Goal: Task Accomplishment & Management: Manage account settings

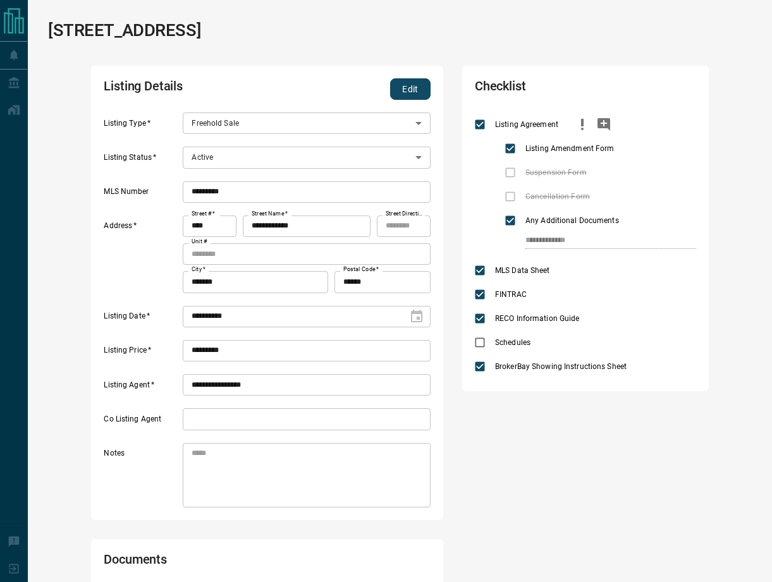
scroll to position [228, 315]
click at [398, 83] on button "Edit" at bounding box center [410, 88] width 40 height 21
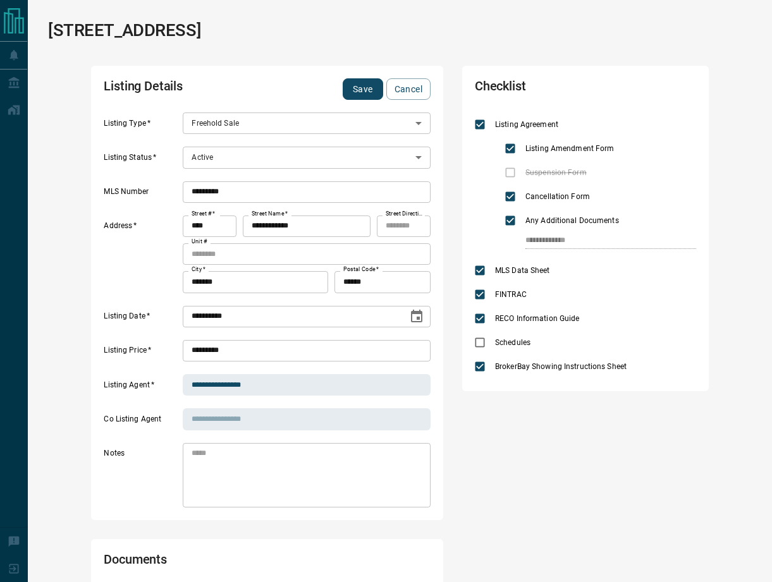
click at [345, 159] on body "**********" at bounding box center [386, 536] width 772 height 1073
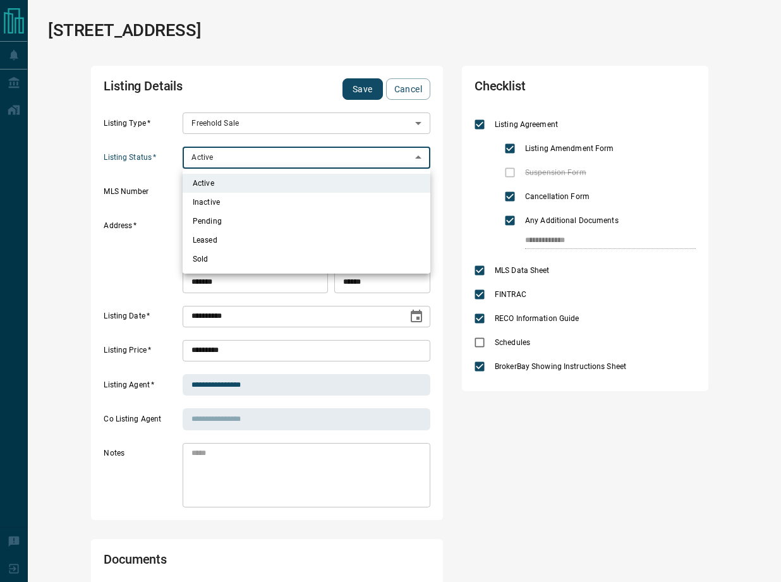
click at [228, 203] on li "Inactive" at bounding box center [307, 202] width 248 height 19
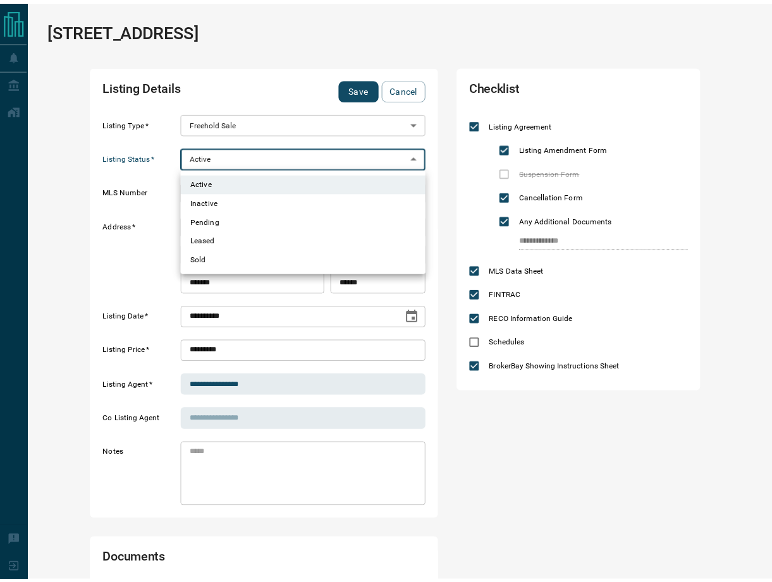
scroll to position [10, 10]
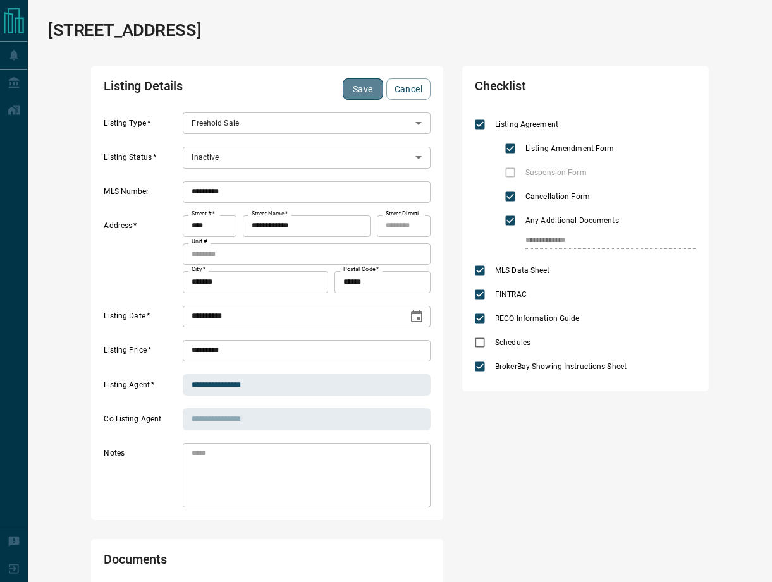
click at [368, 78] on button "Save" at bounding box center [363, 88] width 40 height 21
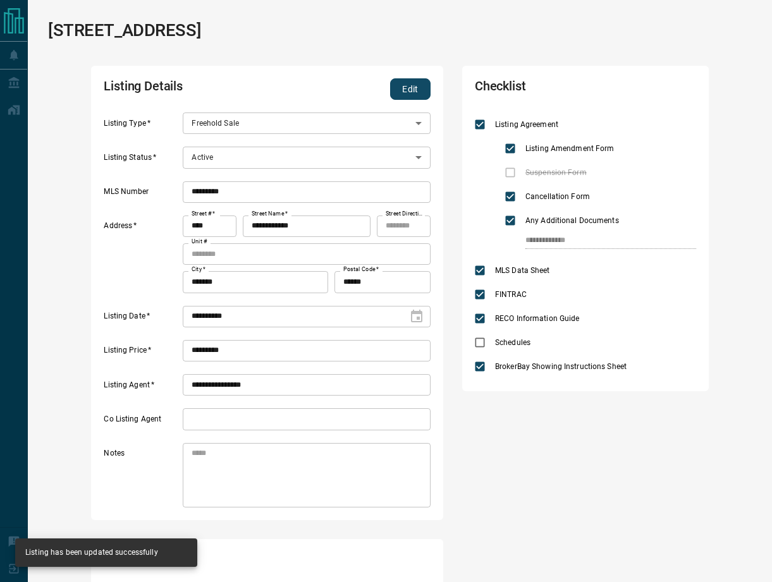
type input "*"
click at [415, 90] on button "Edit" at bounding box center [410, 88] width 40 height 21
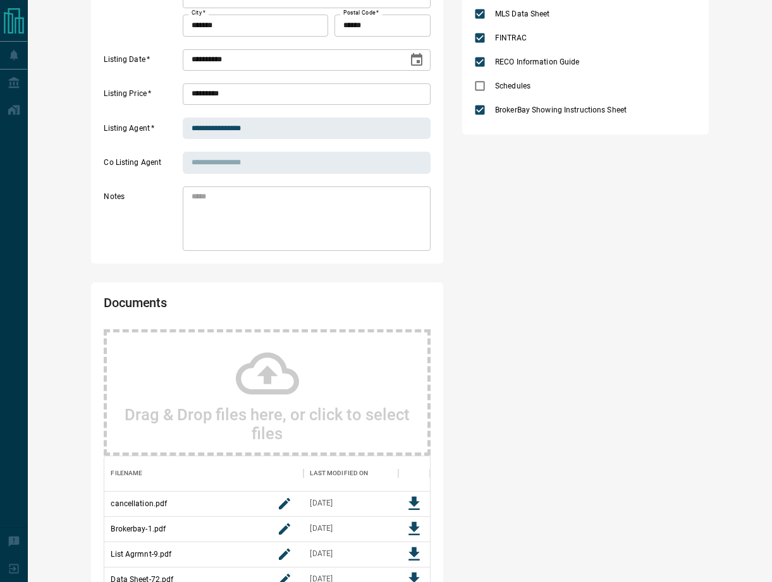
scroll to position [35, 0]
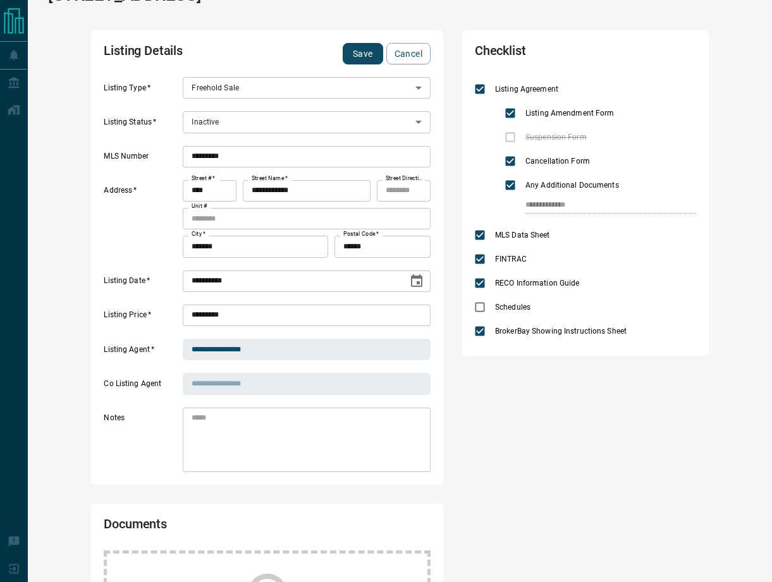
click at [362, 53] on button "Save" at bounding box center [363, 53] width 40 height 21
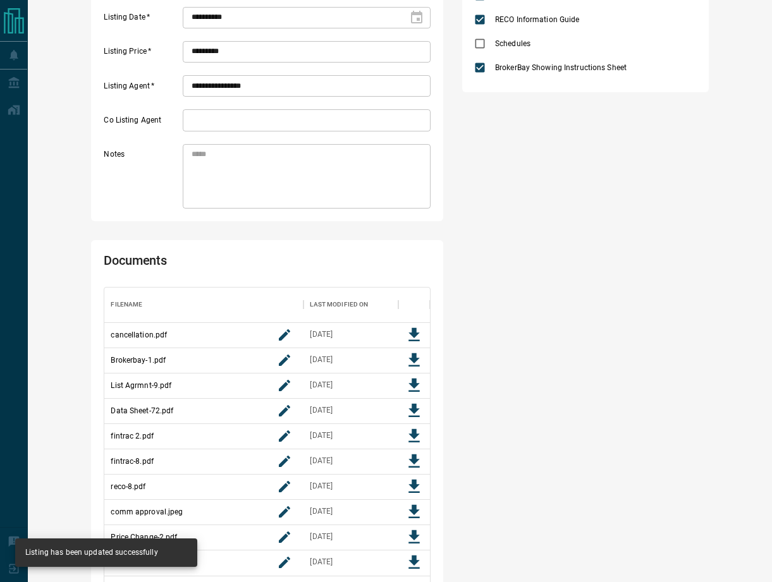
scroll to position [415, 0]
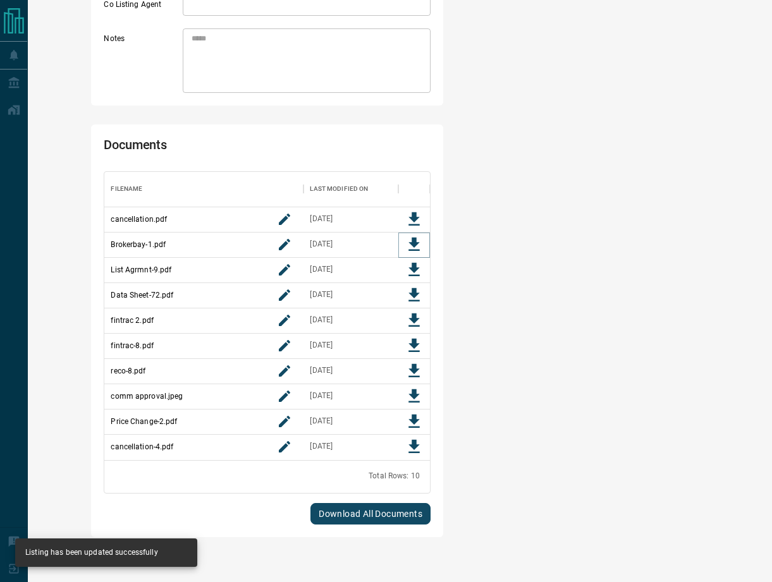
click at [414, 240] on icon "Download File" at bounding box center [414, 244] width 11 height 13
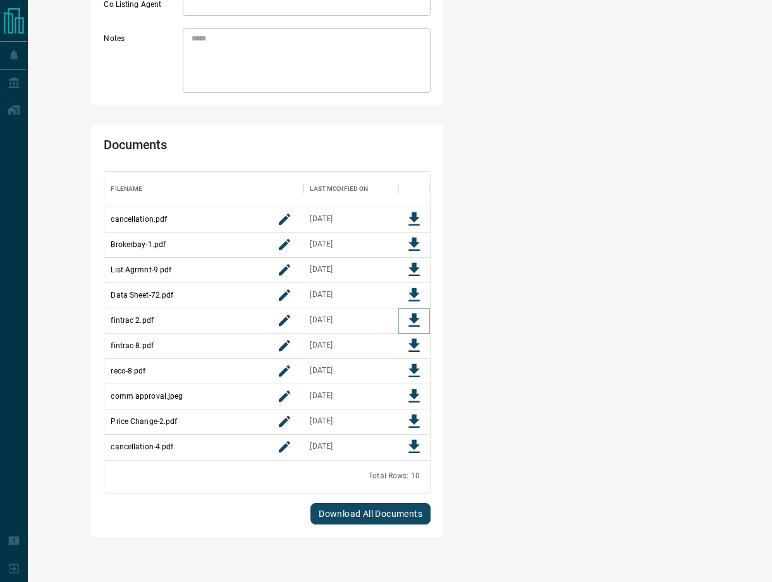
click at [415, 314] on icon "Download File" at bounding box center [414, 319] width 11 height 13
click at [414, 344] on icon "Download File" at bounding box center [414, 345] width 11 height 13
click at [414, 365] on icon "Download File" at bounding box center [414, 370] width 11 height 13
click at [415, 392] on icon "Download File" at bounding box center [414, 395] width 11 height 13
